Goal: Task Accomplishment & Management: Manage account settings

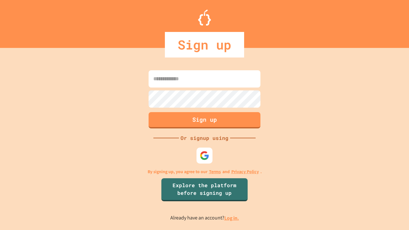
click at [232, 218] on link "Log in." at bounding box center [231, 218] width 15 height 7
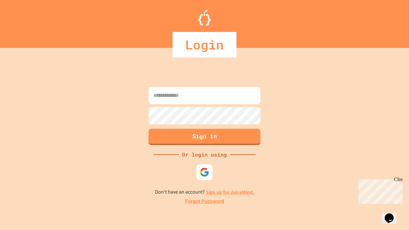
click at [205, 202] on link "Forgot Password" at bounding box center [204, 202] width 39 height 8
